Goal: Information Seeking & Learning: Check status

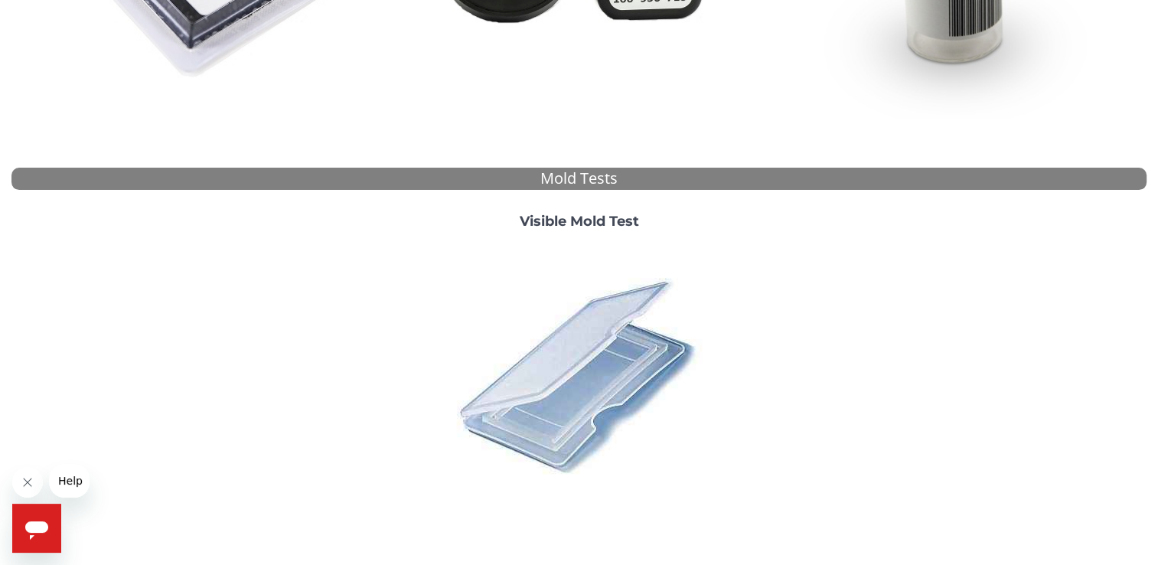
scroll to position [537, 0]
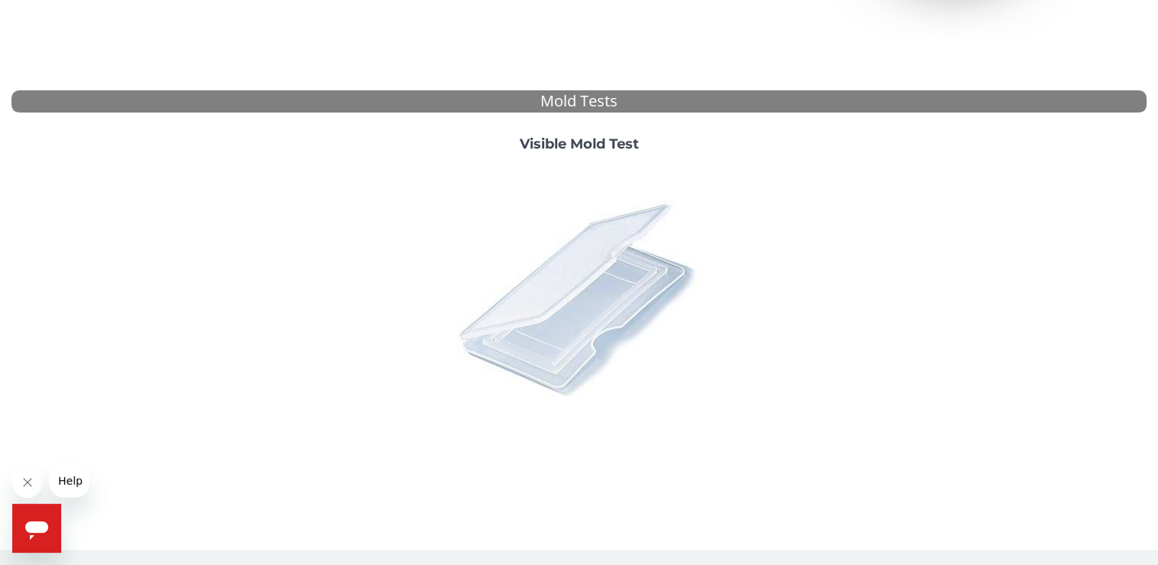
click at [545, 280] on img at bounding box center [579, 298] width 268 height 268
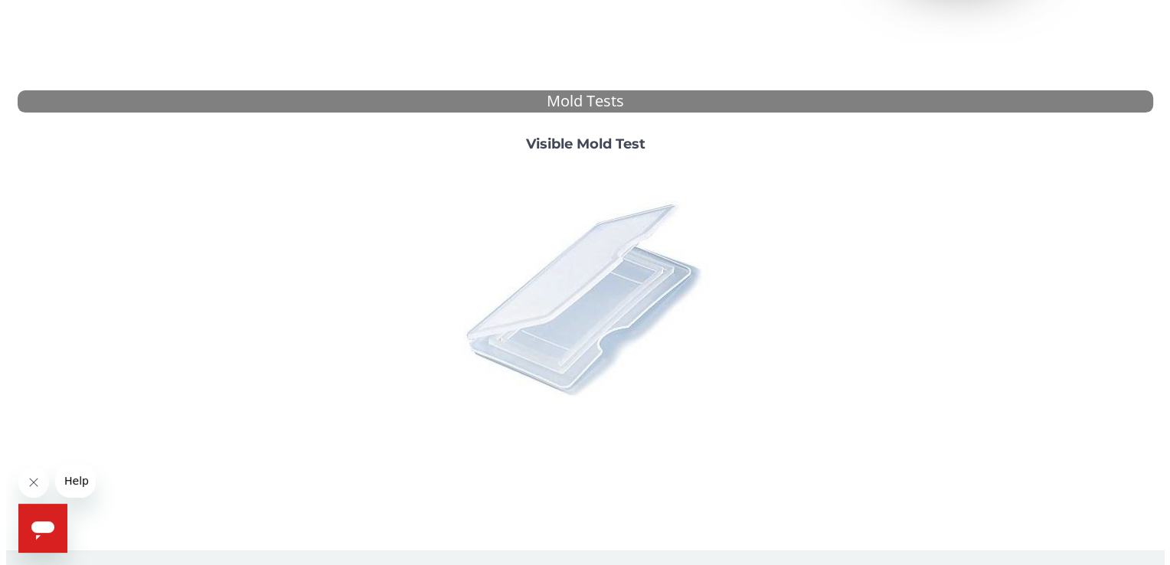
scroll to position [0, 0]
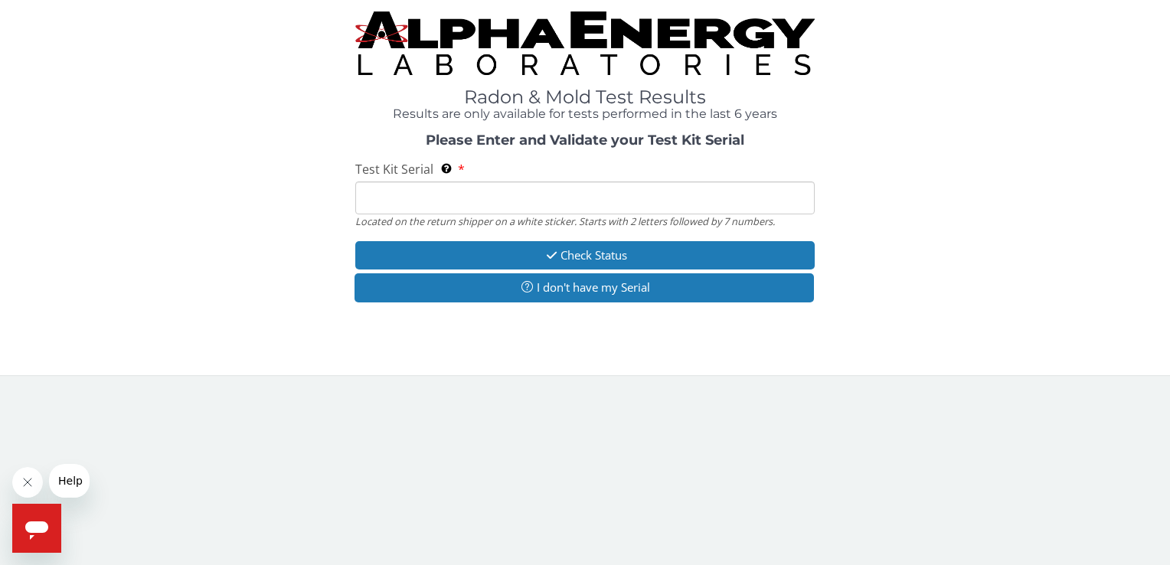
paste input "ML181291"
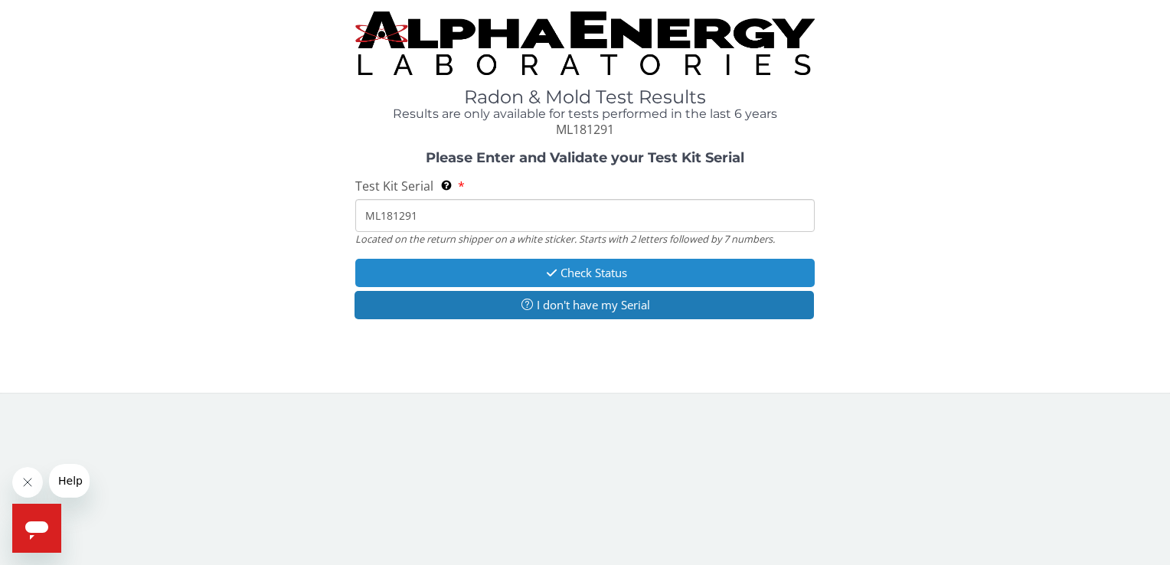
type input "ML181291"
click at [574, 277] on button "Check Status" at bounding box center [584, 273] width 459 height 28
